Goal: Check status: Check status

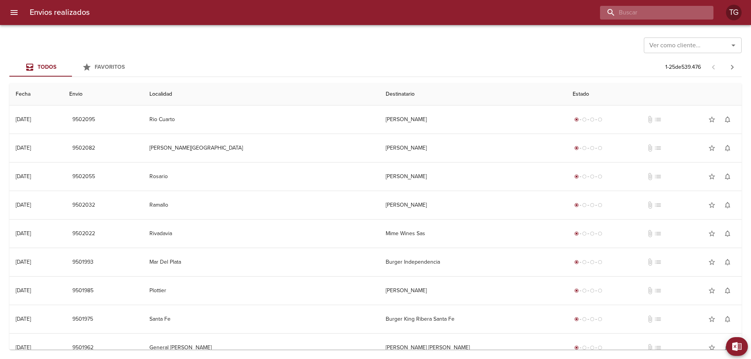
click at [684, 13] on input "buscar" at bounding box center [650, 13] width 100 height 14
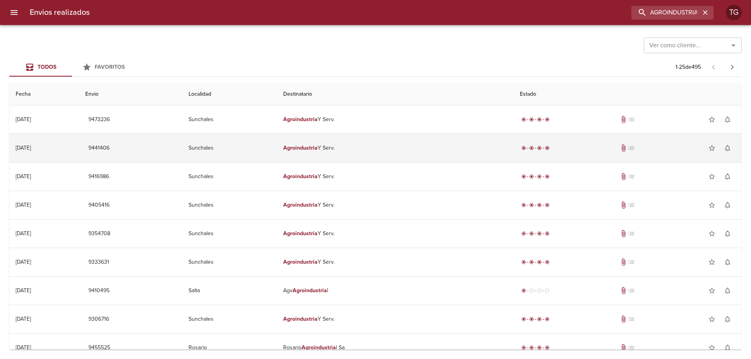
click at [58, 152] on td "[DATE] [DATE]" at bounding box center [44, 148] width 70 height 28
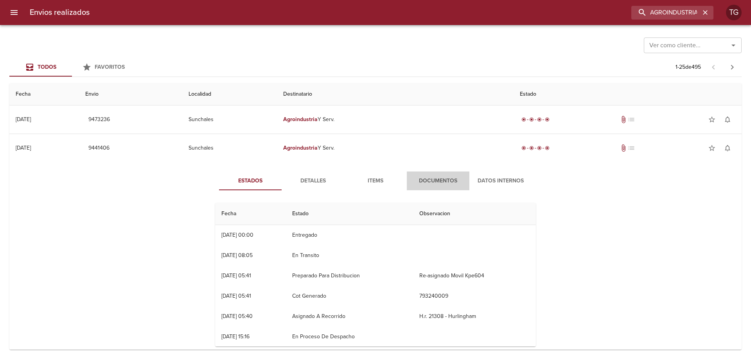
click at [430, 185] on span "Documentos" at bounding box center [437, 181] width 53 height 10
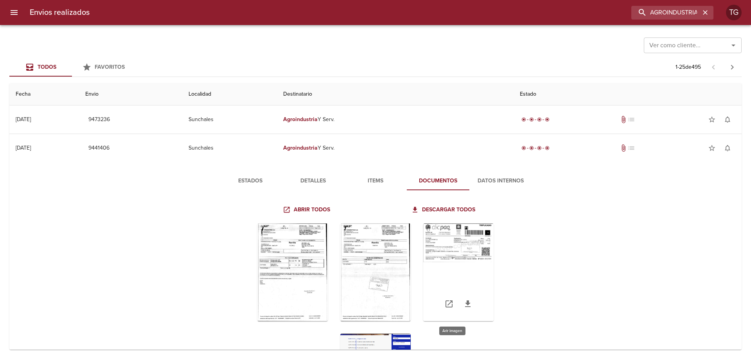
click at [453, 258] on div "Tabla de envíos del cliente" at bounding box center [458, 273] width 70 height 98
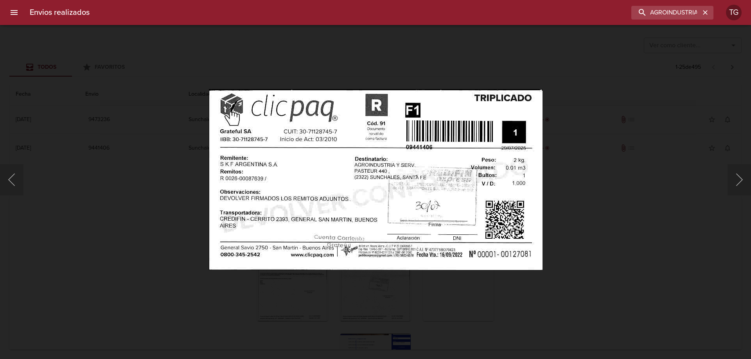
click at [668, 214] on div "Lightbox" at bounding box center [375, 179] width 751 height 359
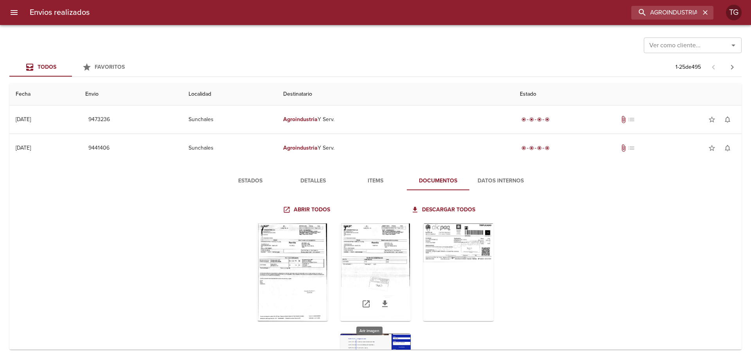
click at [379, 258] on div "Tabla de envíos del cliente" at bounding box center [375, 273] width 70 height 98
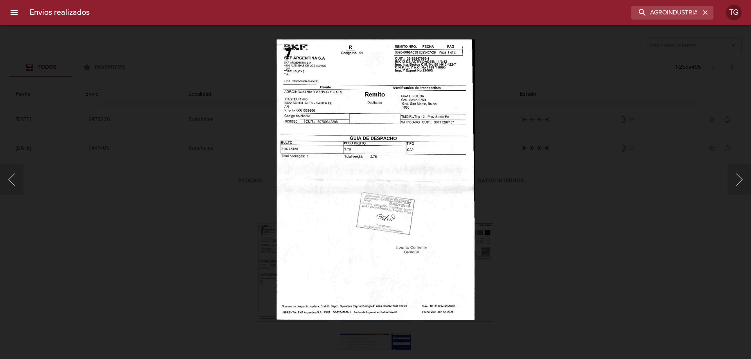
click at [560, 214] on div "Lightbox" at bounding box center [375, 179] width 751 height 359
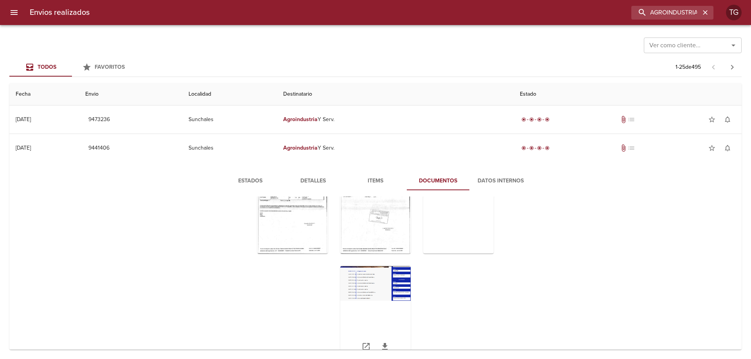
scroll to position [85, 0]
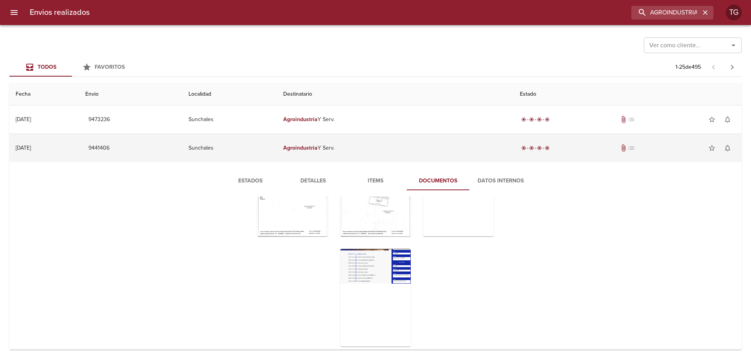
click at [79, 145] on td "[DATE] [DATE]" at bounding box center [44, 148] width 70 height 28
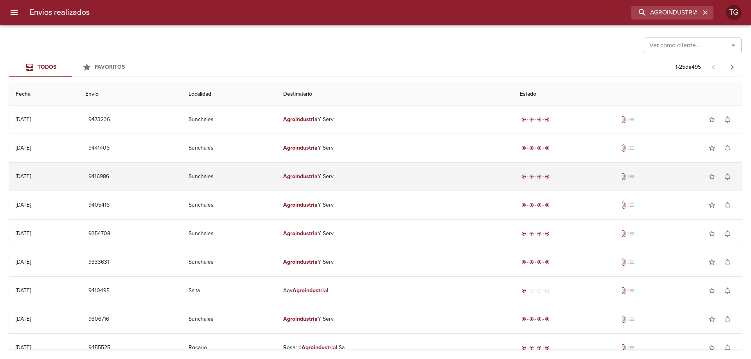
click at [60, 175] on td "[DATE] [DATE]" at bounding box center [44, 177] width 70 height 28
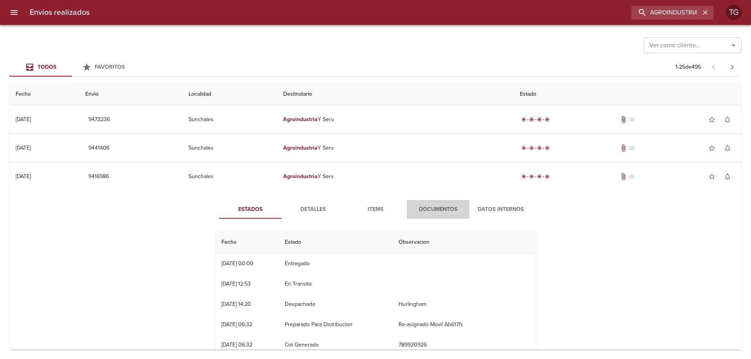
click at [440, 208] on span "Documentos" at bounding box center [437, 210] width 53 height 10
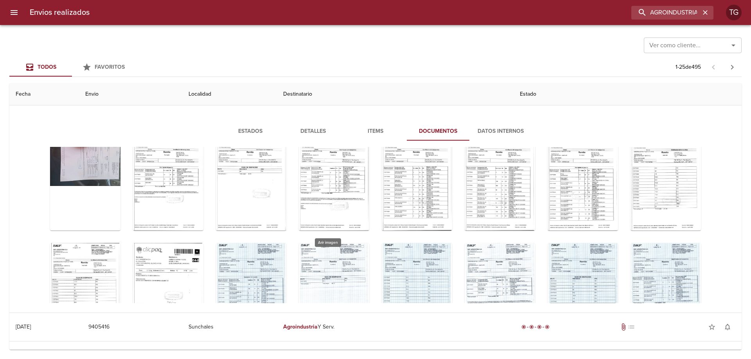
scroll to position [149, 0]
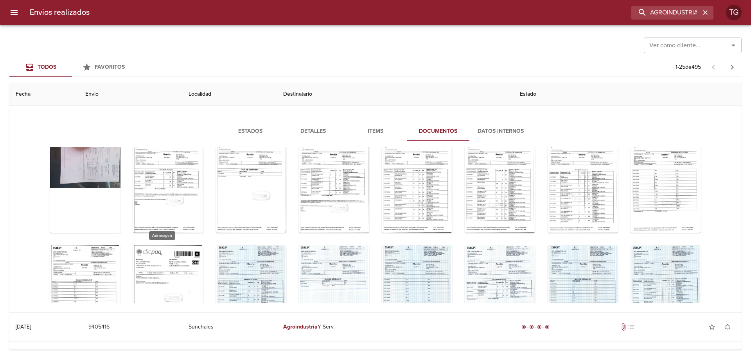
click at [177, 260] on div "Tabla de envíos del cliente" at bounding box center [168, 295] width 70 height 98
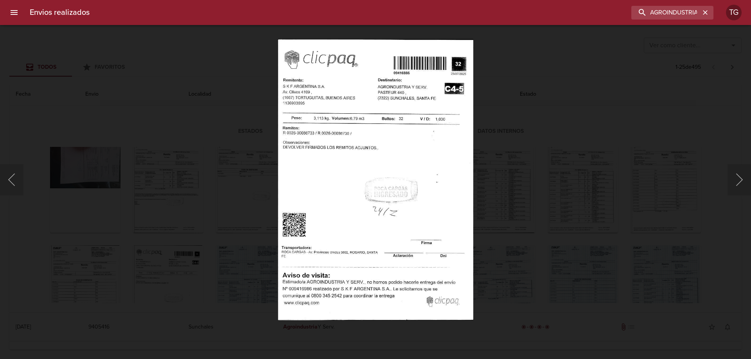
click at [626, 188] on div "Lightbox" at bounding box center [375, 179] width 751 height 359
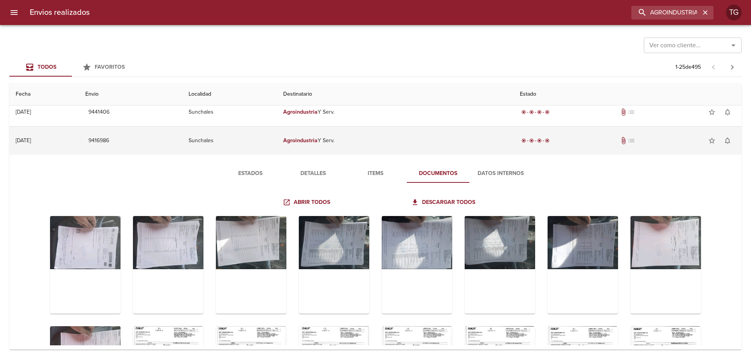
scroll to position [0, 0]
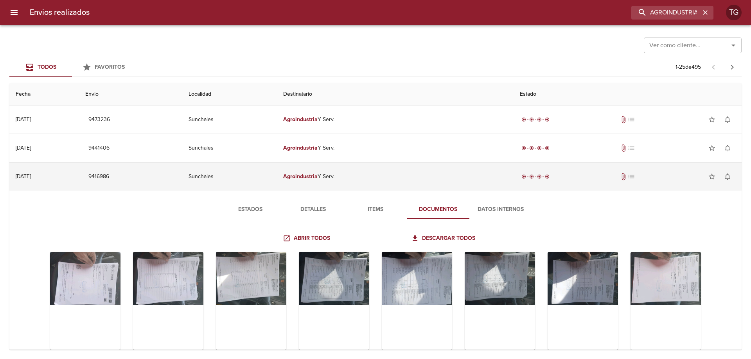
click at [253, 184] on td "Sunchales" at bounding box center [229, 177] width 94 height 28
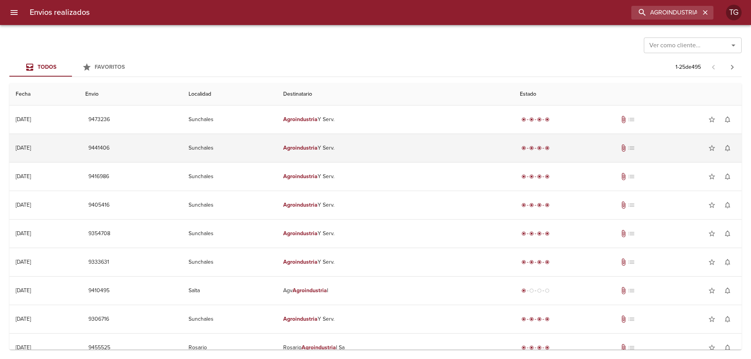
click at [223, 153] on td "Sunchales" at bounding box center [229, 148] width 94 height 28
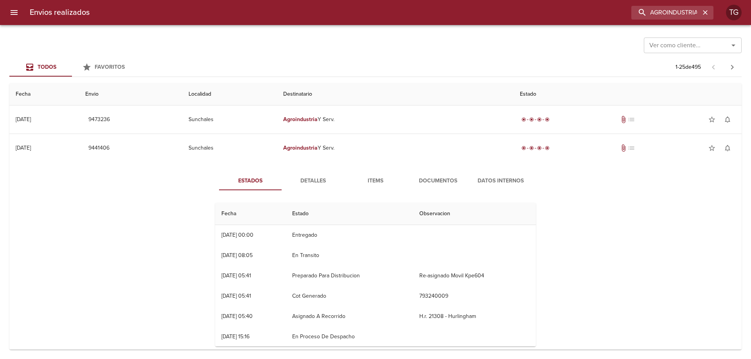
click at [444, 176] on span "Documentos" at bounding box center [437, 181] width 53 height 10
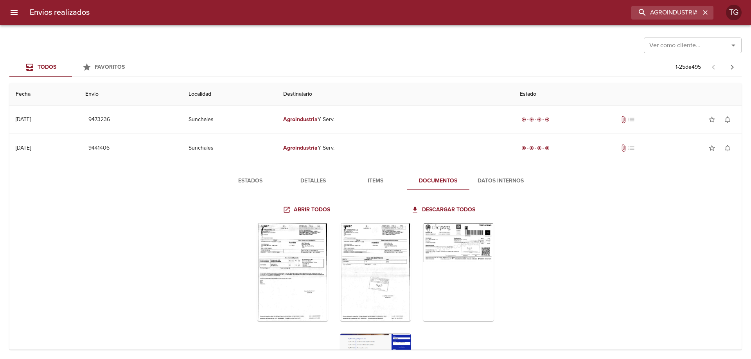
scroll to position [77, 0]
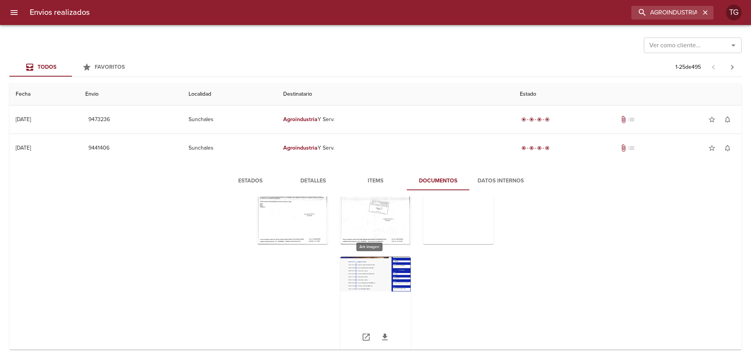
click at [382, 286] on div "Tabla de envíos del cliente" at bounding box center [375, 306] width 70 height 98
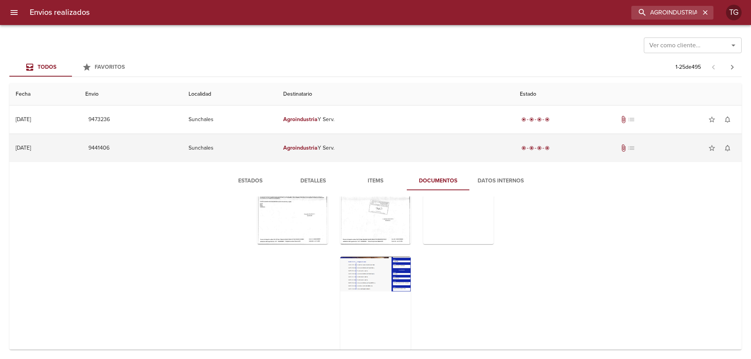
click at [246, 149] on td "Sunchales" at bounding box center [229, 148] width 94 height 28
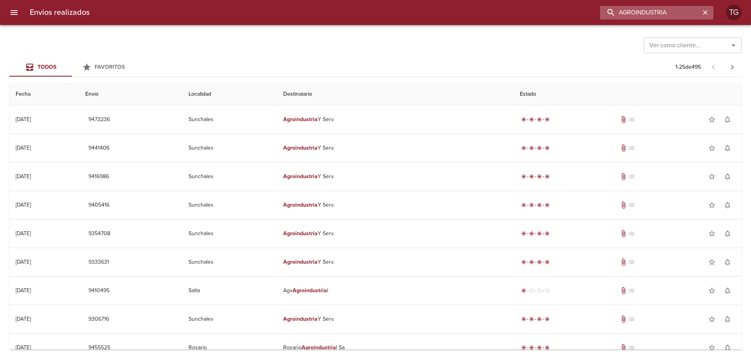
click at [677, 13] on input "AGROINDUSTRIA" at bounding box center [650, 13] width 100 height 14
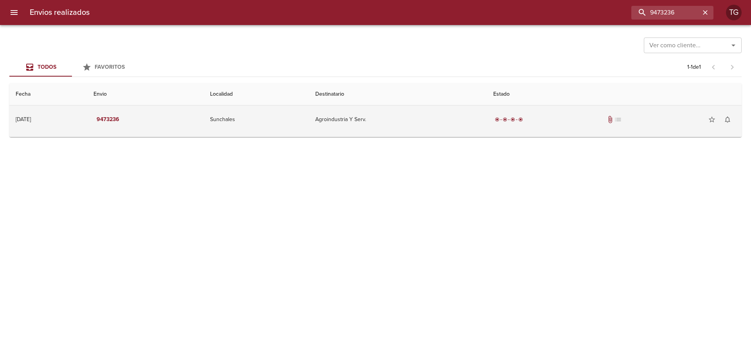
drag, startPoint x: 442, startPoint y: 120, endPoint x: 456, endPoint y: 128, distance: 16.3
click at [440, 119] on td "Agroindustria Y Serv." at bounding box center [398, 120] width 178 height 28
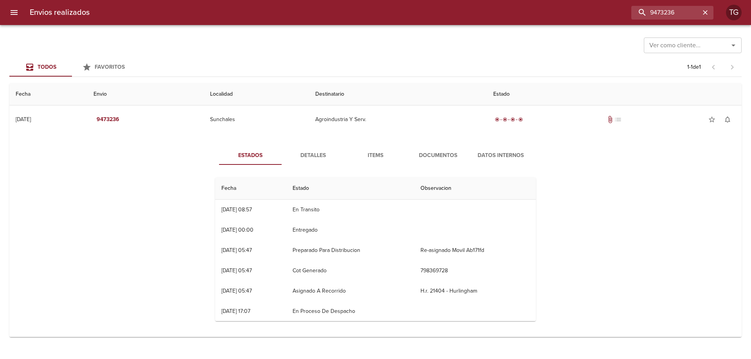
click at [450, 160] on span "Documentos" at bounding box center [437, 156] width 53 height 10
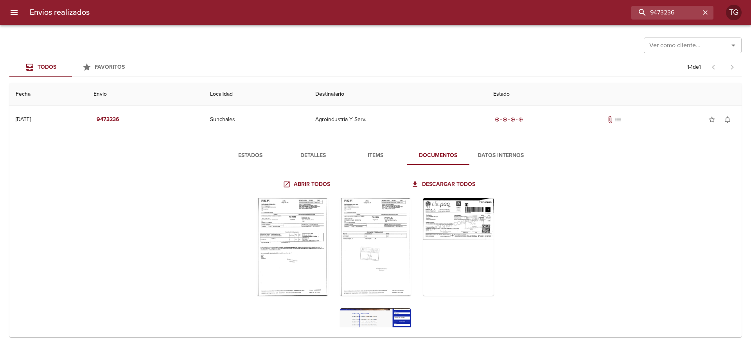
click at [449, 248] on div "Tabla de envíos del cliente" at bounding box center [458, 247] width 70 height 98
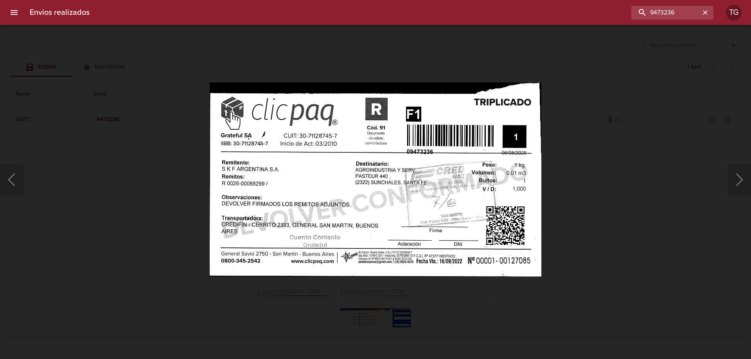
drag, startPoint x: 599, startPoint y: 223, endPoint x: 509, endPoint y: 213, distance: 90.5
click at [599, 223] on div "Lightbox" at bounding box center [375, 179] width 751 height 359
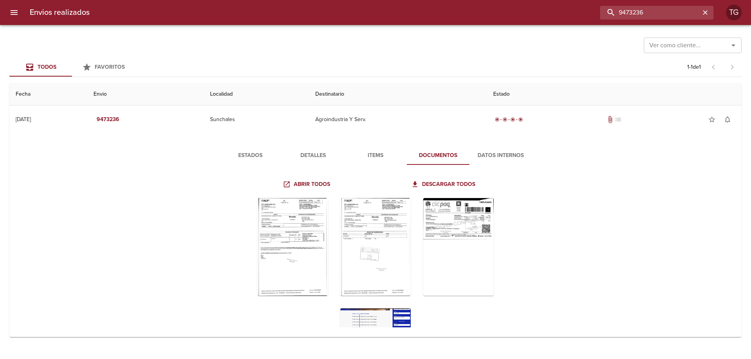
drag, startPoint x: 674, startPoint y: 9, endPoint x: 500, endPoint y: 16, distance: 174.5
click at [512, 18] on div "9473236" at bounding box center [405, 13] width 618 height 14
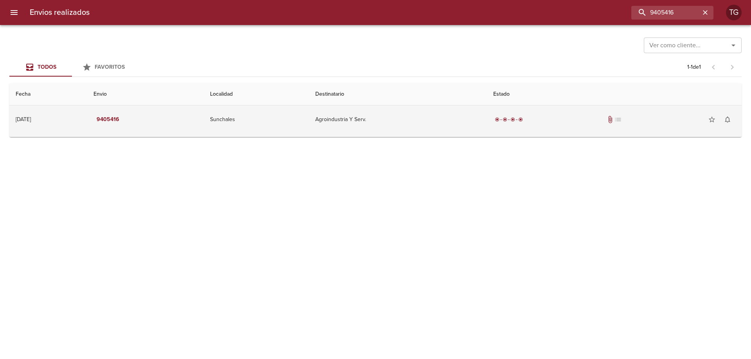
drag, startPoint x: 460, startPoint y: 127, endPoint x: 450, endPoint y: 209, distance: 82.8
click at [460, 127] on td "Agroindustria Y Serv." at bounding box center [398, 120] width 178 height 28
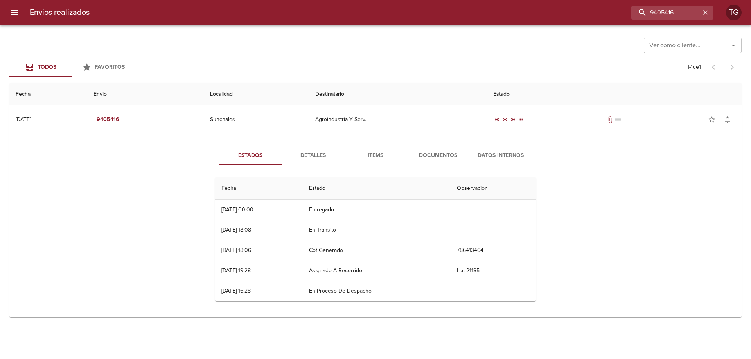
drag, startPoint x: 431, startPoint y: 157, endPoint x: 443, endPoint y: 179, distance: 25.0
click at [431, 154] on span "Documentos" at bounding box center [437, 156] width 53 height 10
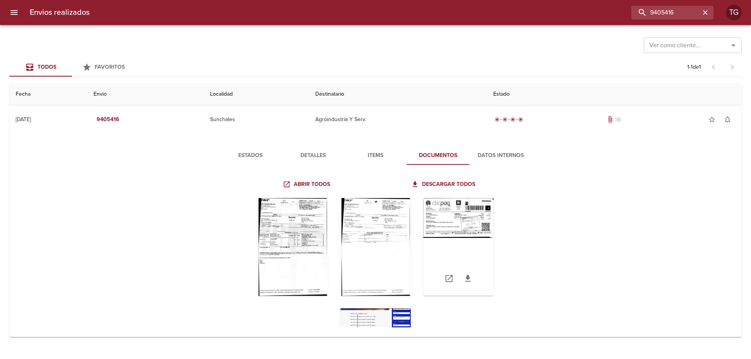
click at [452, 241] on div "Tabla de envíos del cliente" at bounding box center [458, 247] width 70 height 98
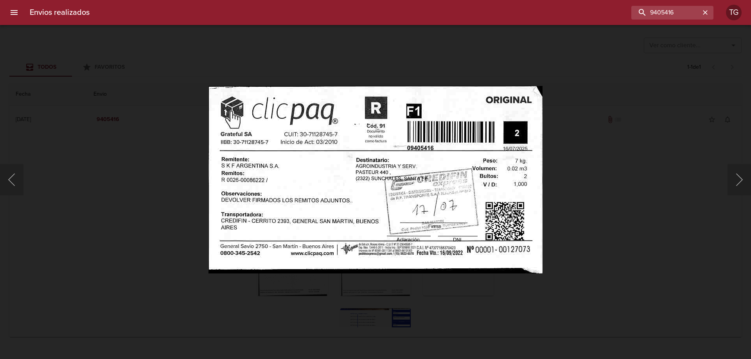
click at [660, 211] on div "Lightbox" at bounding box center [375, 179] width 751 height 359
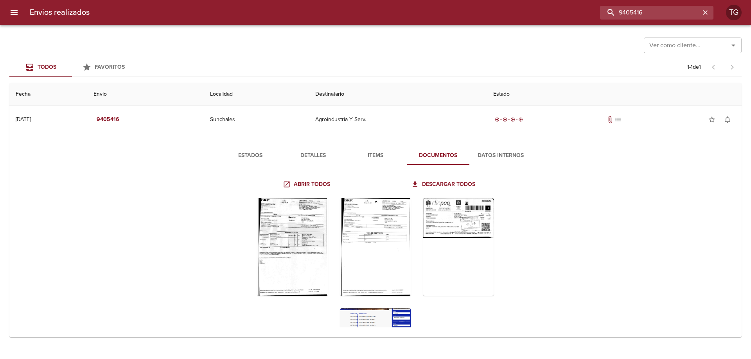
drag, startPoint x: 681, startPoint y: 10, endPoint x: 476, endPoint y: 10, distance: 204.9
click at [485, 10] on div "9405416" at bounding box center [405, 13] width 618 height 14
type input "AGROINDUSTRIA"
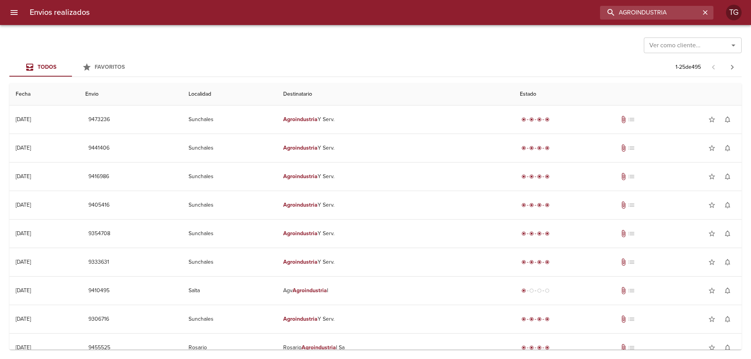
click at [730, 45] on icon "Abrir" at bounding box center [733, 45] width 9 height 9
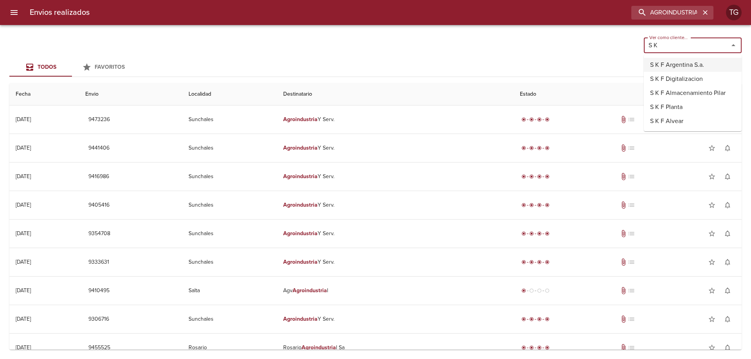
type input "S K F Argentina S.a."
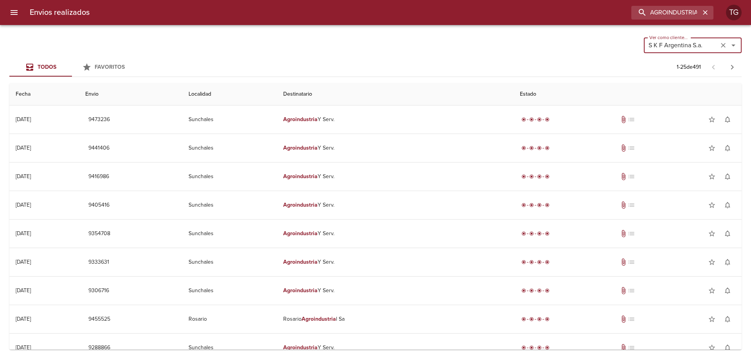
type input "S K F Argentina S.a."
click at [25, 97] on th "Fecha" at bounding box center [44, 94] width 70 height 22
click at [24, 92] on th "Fecha" at bounding box center [44, 94] width 70 height 22
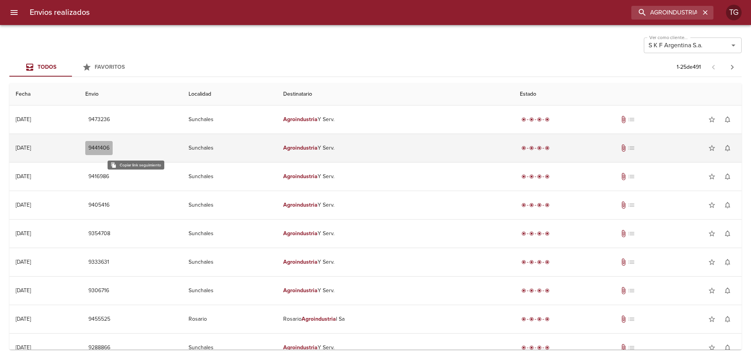
click at [110, 153] on span "9441406" at bounding box center [98, 149] width 21 height 10
click at [79, 144] on td "[DATE] [DATE]" at bounding box center [44, 148] width 70 height 28
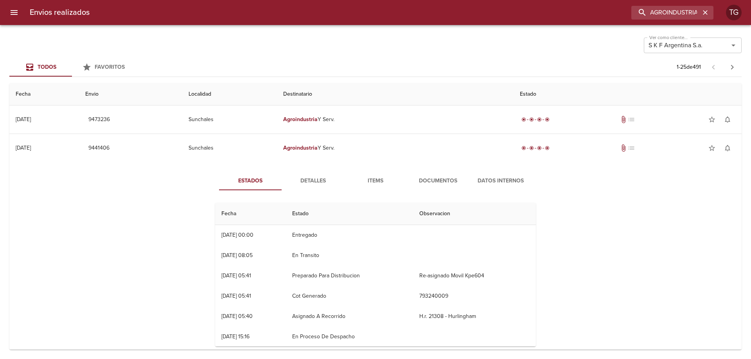
click at [447, 181] on span "Documentos" at bounding box center [437, 181] width 53 height 10
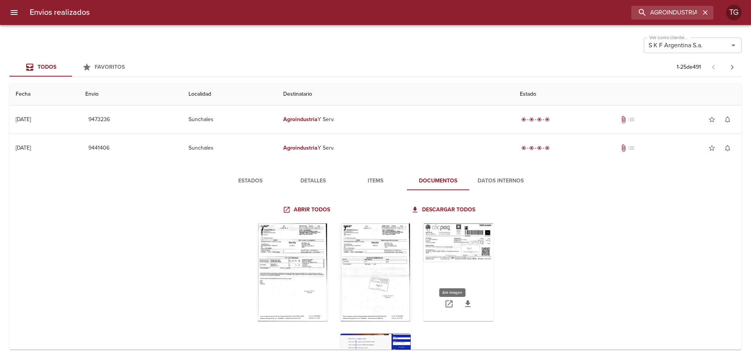
scroll to position [38, 0]
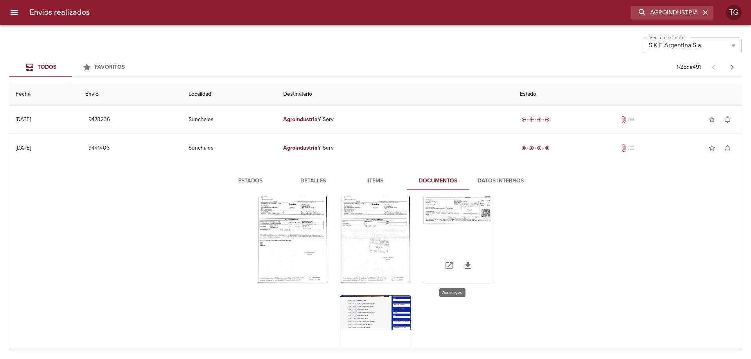
click at [471, 235] on div "Tabla de envíos del cliente" at bounding box center [458, 234] width 70 height 98
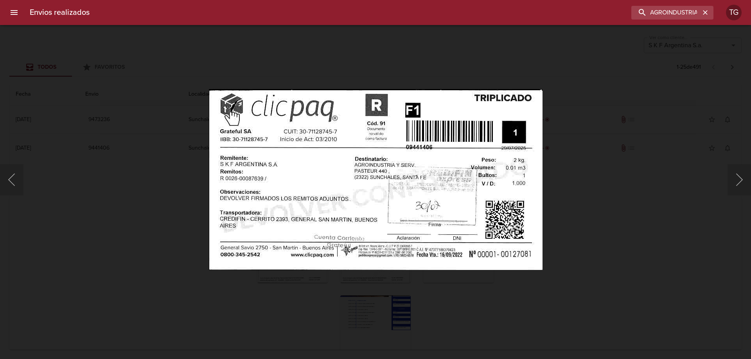
click at [511, 254] on img "Lightbox" at bounding box center [376, 179] width 334 height 181
drag, startPoint x: 605, startPoint y: 202, endPoint x: 596, endPoint y: 200, distance: 9.6
click at [598, 201] on div "Lightbox" at bounding box center [375, 179] width 751 height 359
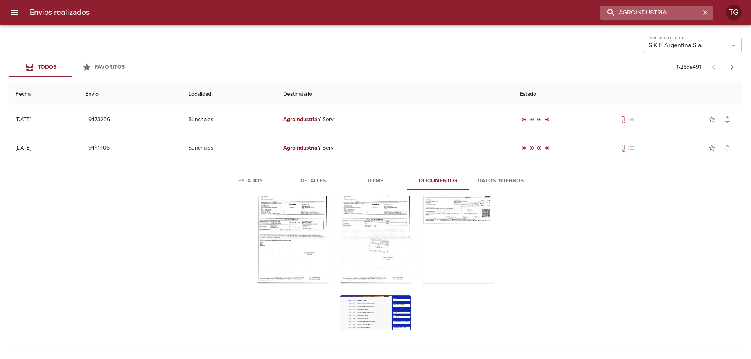
click at [664, 9] on input "AGROINDUSTRIA" at bounding box center [650, 13] width 100 height 14
type input "25-23807"
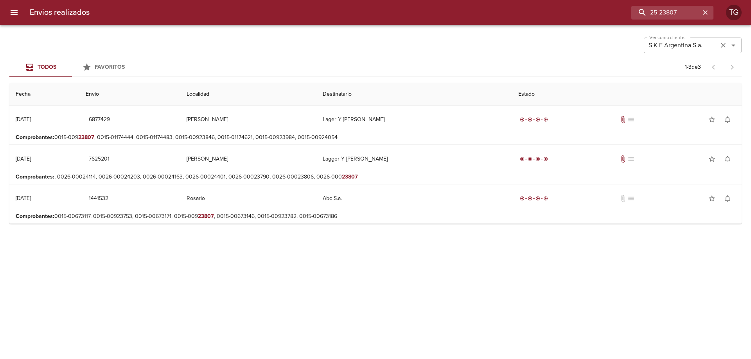
click at [715, 43] on input "S K F Argentina S.a." at bounding box center [681, 45] width 70 height 11
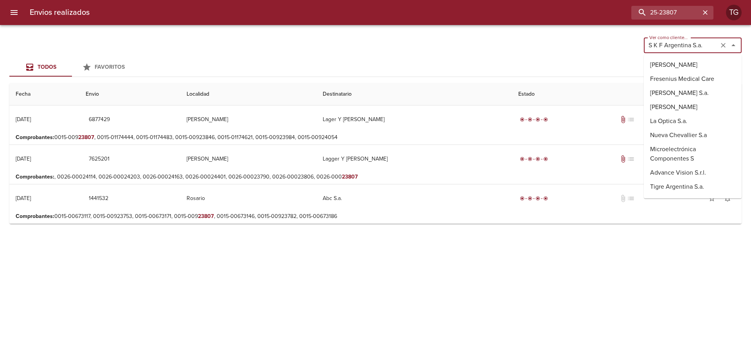
scroll to position [2409, 0]
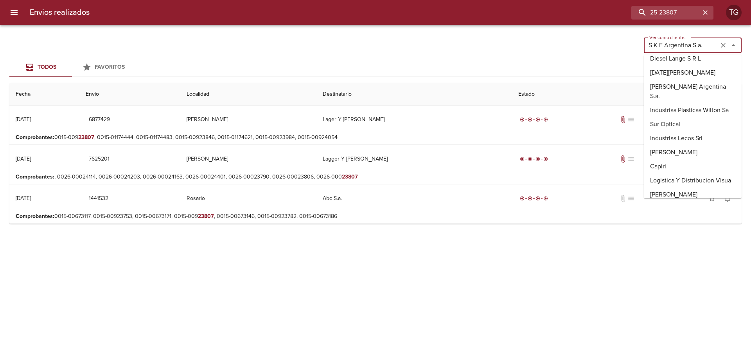
click at [722, 46] on icon "Limpiar" at bounding box center [723, 45] width 8 height 8
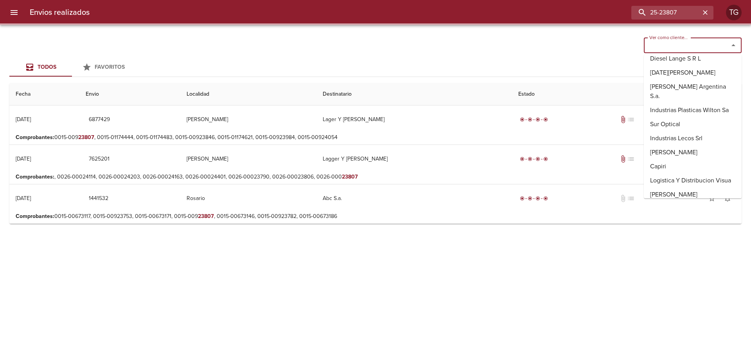
scroll to position [0, 0]
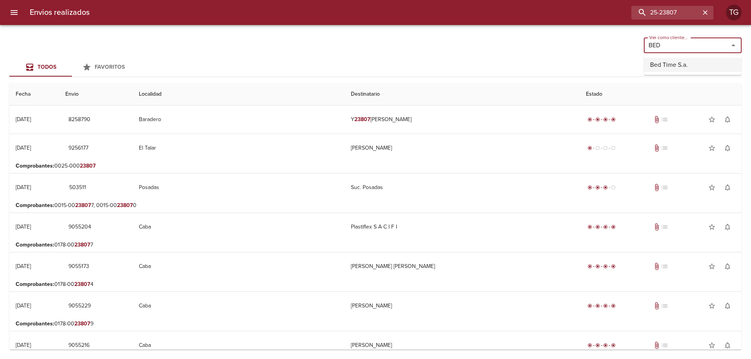
click at [676, 65] on li "Bed Time S.a." at bounding box center [693, 65] width 98 height 14
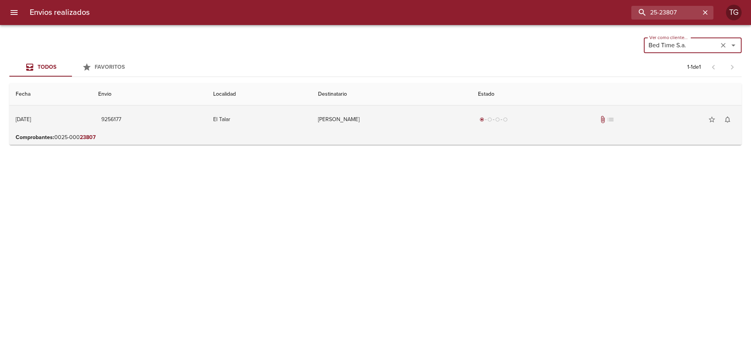
type input "Bed Time S.a."
click at [416, 131] on td "Dev Basualdo Laura" at bounding box center [392, 120] width 160 height 28
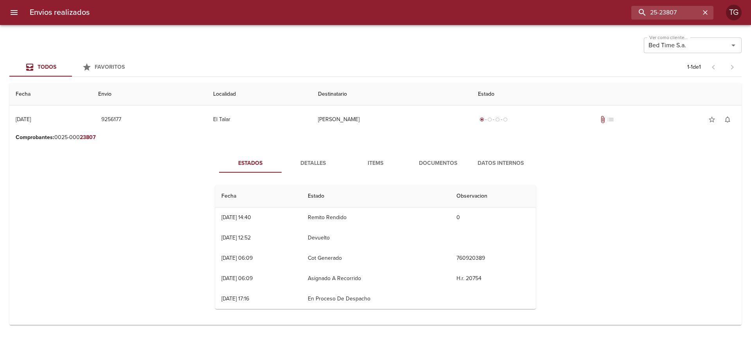
click at [436, 171] on button "Documentos" at bounding box center [438, 163] width 63 height 19
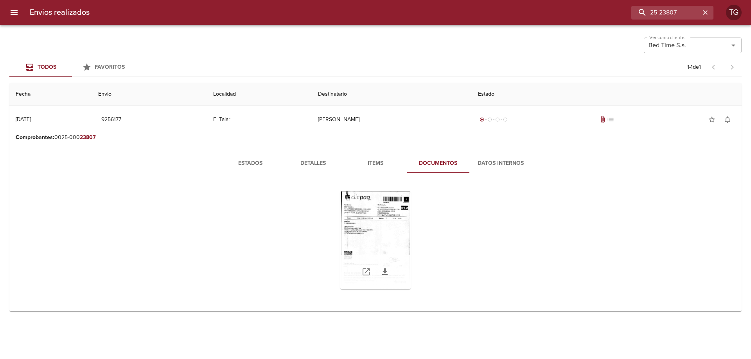
click at [393, 211] on div "Tabla de envíos del cliente" at bounding box center [375, 241] width 70 height 98
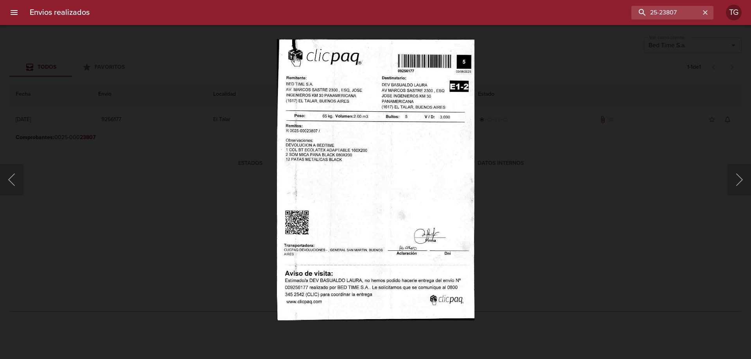
drag, startPoint x: 519, startPoint y: 145, endPoint x: 513, endPoint y: 140, distance: 8.6
click at [519, 143] on div "Lightbox" at bounding box center [375, 179] width 751 height 359
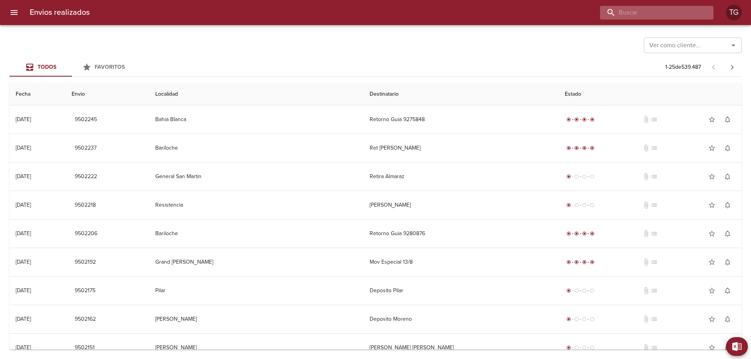
click at [683, 13] on input "buscar" at bounding box center [650, 13] width 100 height 14
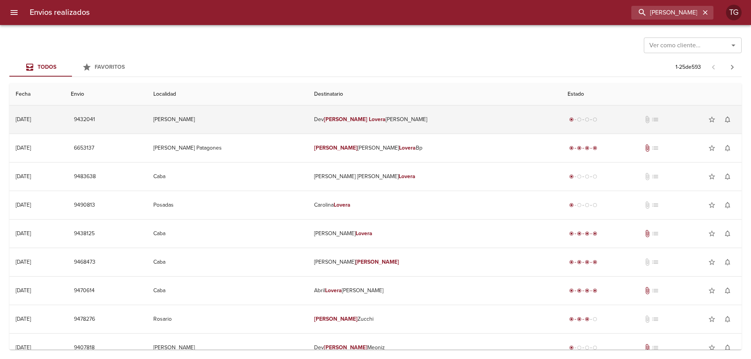
click at [391, 128] on td "Dev Silvio Lovera Correa" at bounding box center [434, 120] width 253 height 28
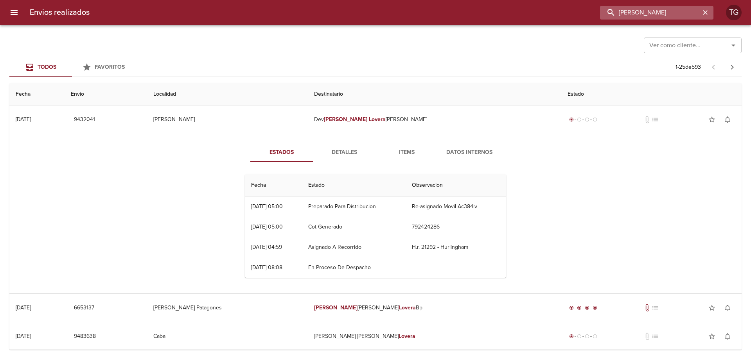
click at [680, 11] on input "SILVIO LOVERA" at bounding box center [650, 13] width 100 height 14
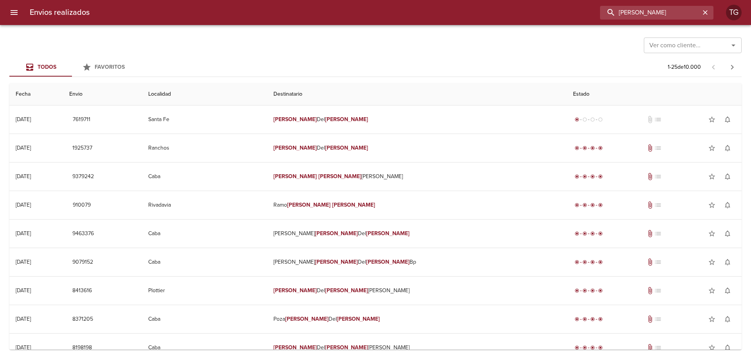
type input "MARIA CARMEN GIORDAN"
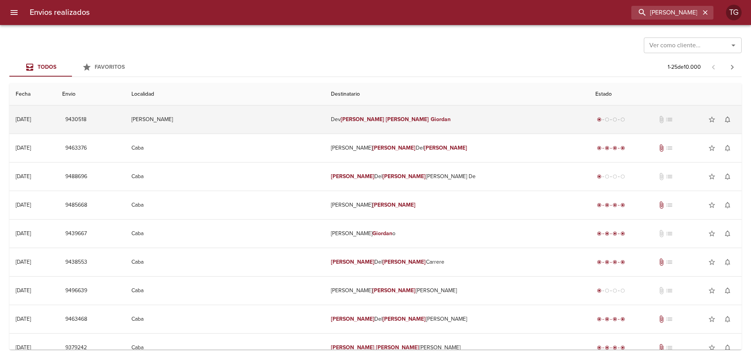
click at [449, 117] on td "Dev Maria Carmen Giordan" at bounding box center [457, 120] width 264 height 28
